Goal: Navigation & Orientation: Go to known website

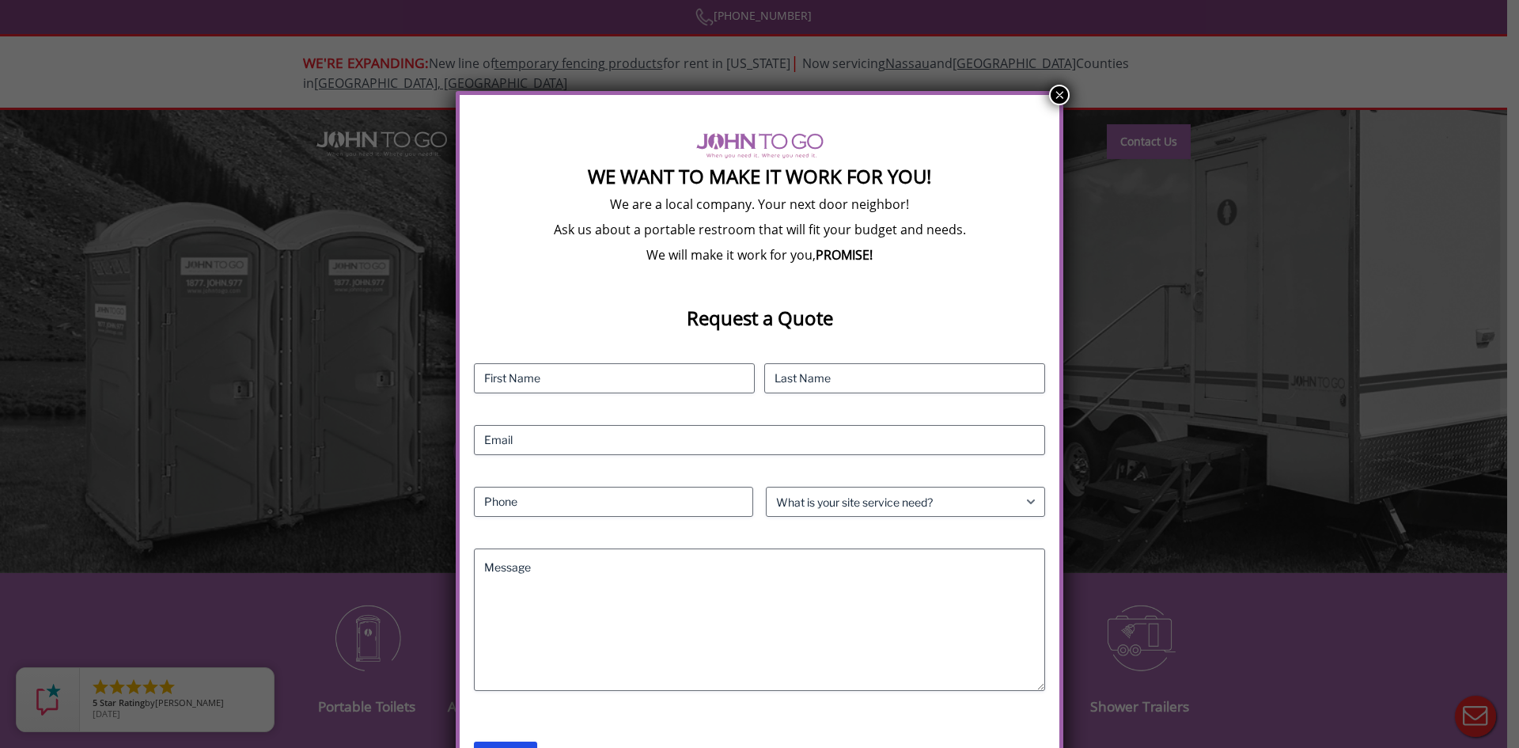
click at [1059, 95] on button "×" at bounding box center [1059, 95] width 21 height 21
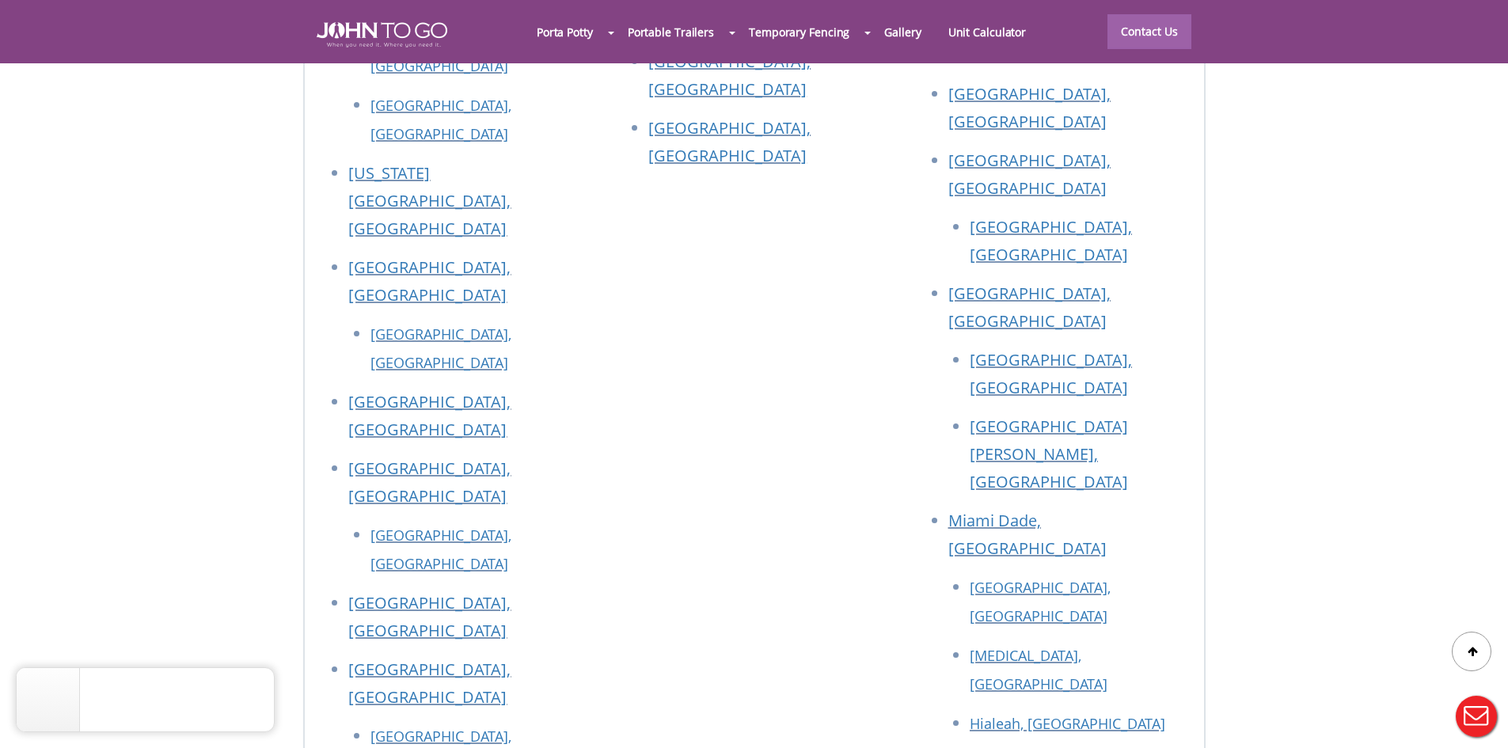
scroll to position [7137, 0]
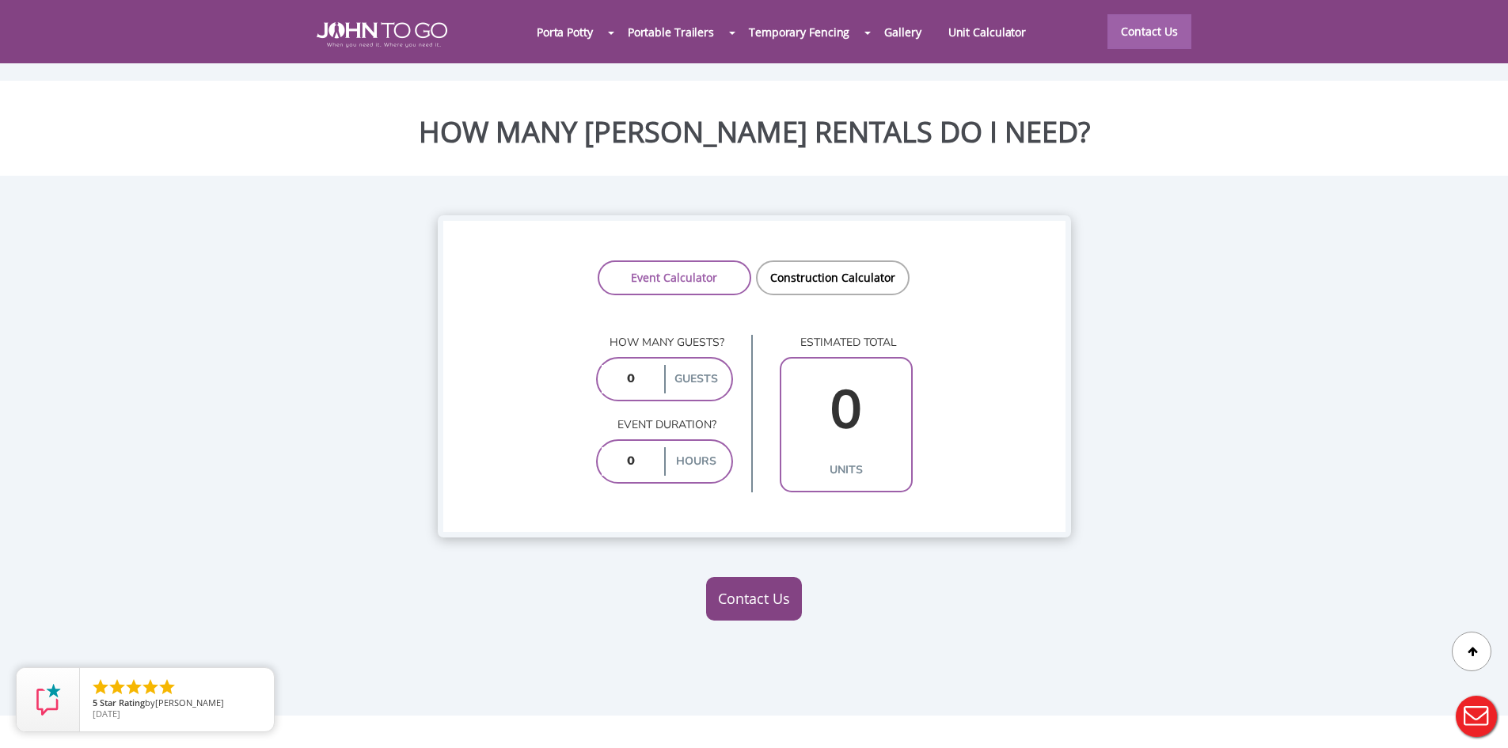
scroll to position [1266, 0]
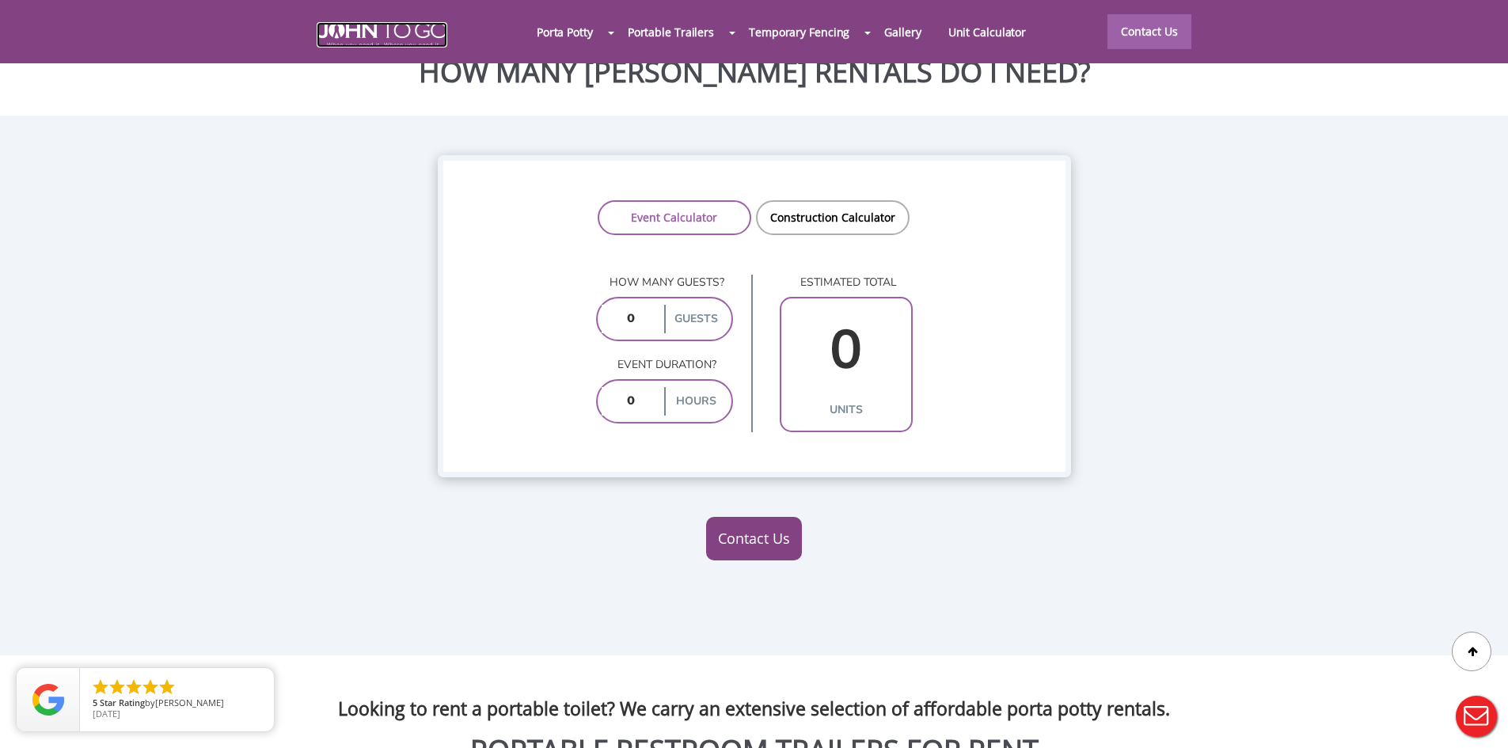
click at [342, 32] on img at bounding box center [382, 34] width 131 height 25
